Goal: Ask a question

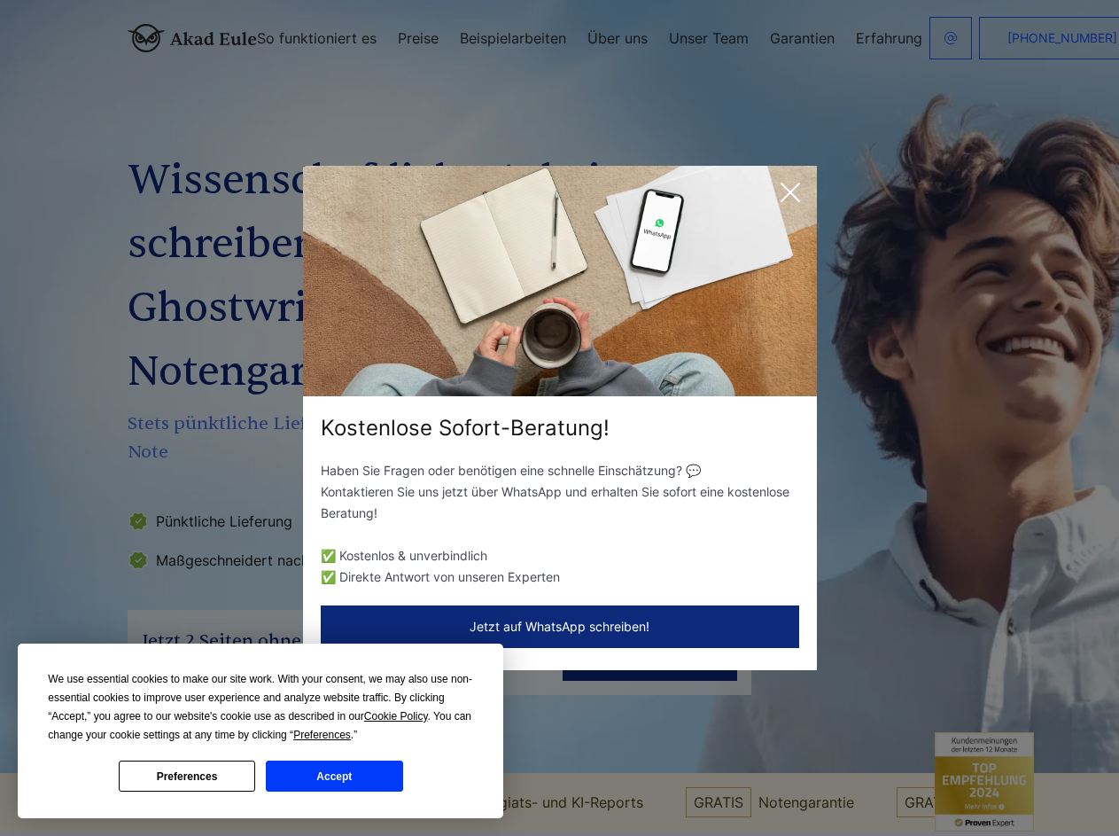
click at [559, 417] on div "Kostenlose Sofort-Beratung!" at bounding box center [560, 428] width 514 height 28
click at [399, 716] on span "Cookie Policy" at bounding box center [396, 716] width 64 height 12
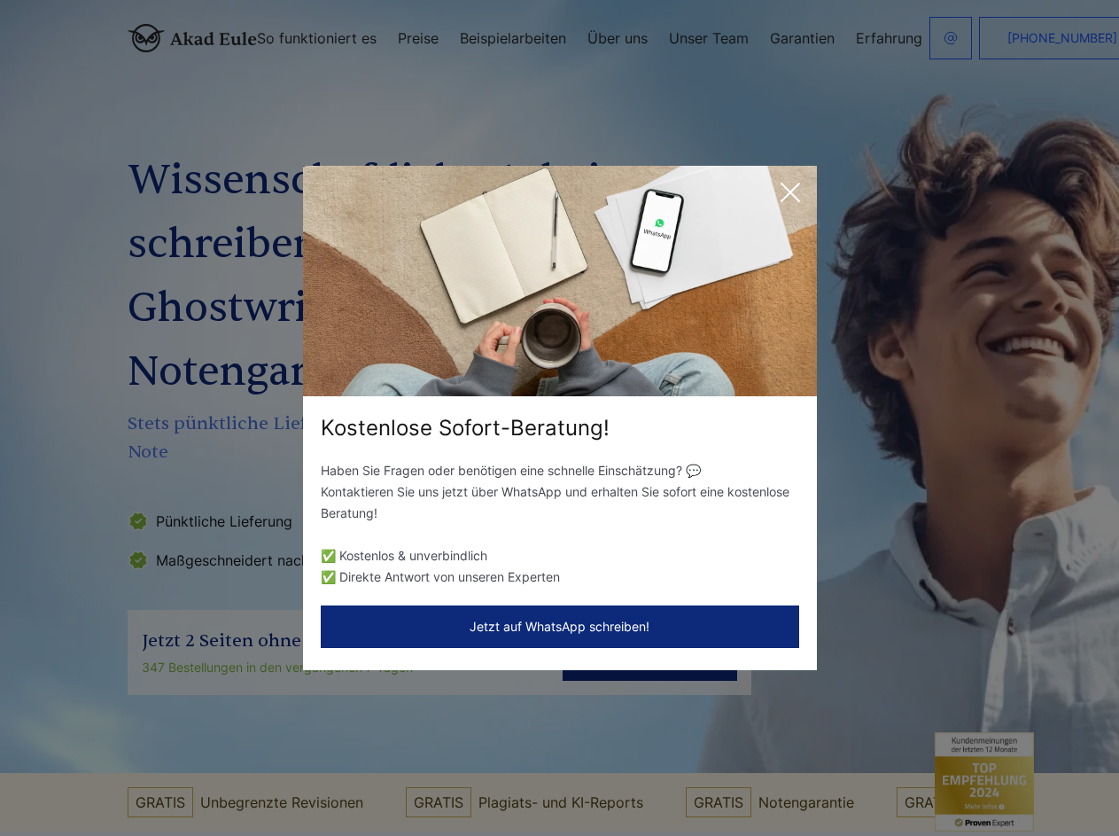
click at [342, 735] on div "Kostenlose Sofort-Beratung! Haben Sie Fragen oder benötigen eine schnelle Einsc…" at bounding box center [559, 418] width 1119 height 836
click at [187, 775] on div "Kostenlose Sofort-Beratung! Haben Sie Fragen oder benötigen eine schnelle Einsc…" at bounding box center [559, 418] width 1119 height 836
click at [334, 775] on div "Kostenlose Sofort-Beratung! Haben Sie Fragen oder benötigen eine schnelle Einsc…" at bounding box center [559, 418] width 1119 height 836
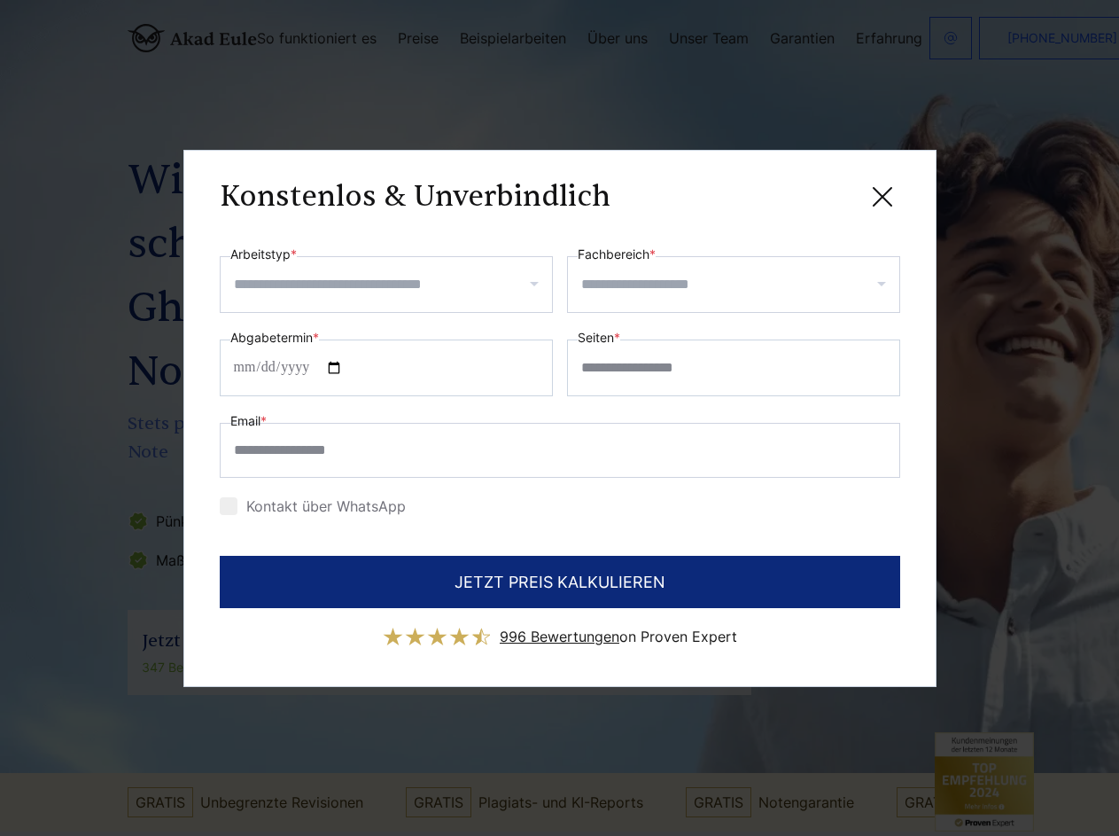
click at [790, 192] on div "Konstenlos & Unverbindlich" at bounding box center [560, 197] width 680 height 22
click at [560, 627] on span "996 Bewertungen" at bounding box center [560, 636] width 120 height 18
